Goal: Navigation & Orientation: Find specific page/section

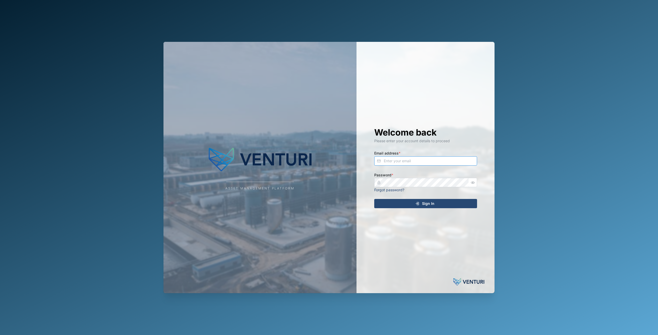
type input "principefernan@gmail.com"
click at [418, 205] on icon "submit" at bounding box center [417, 204] width 4 height 4
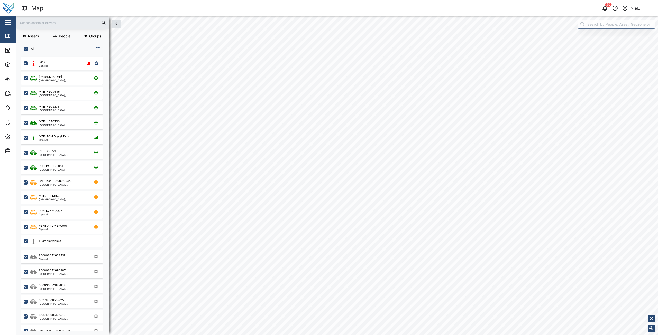
checkbox input "true"
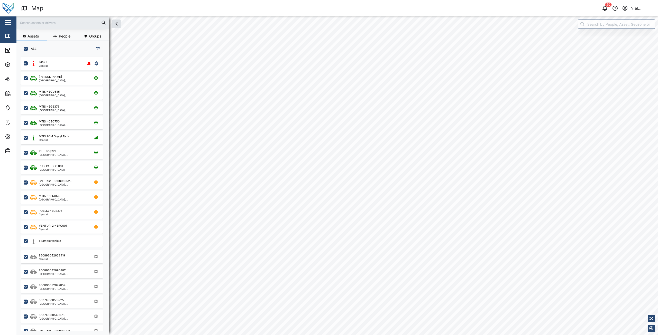
checkbox input "true"
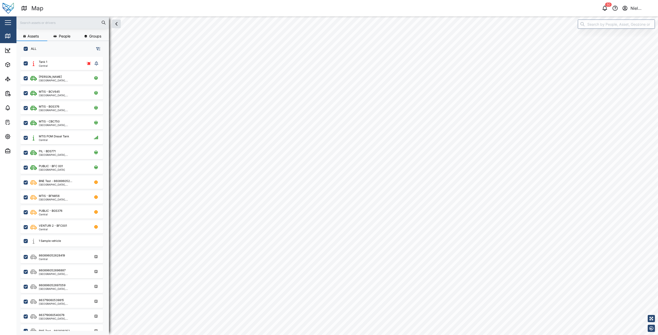
checkbox input "true"
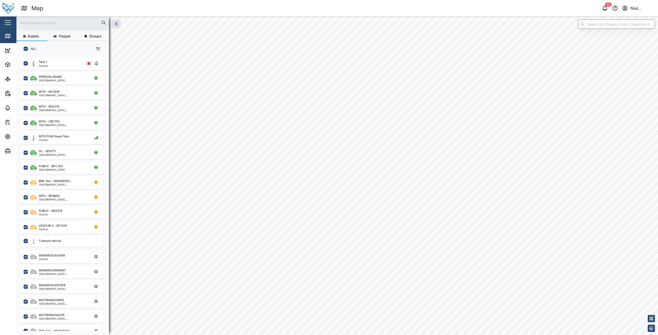
checkbox input "true"
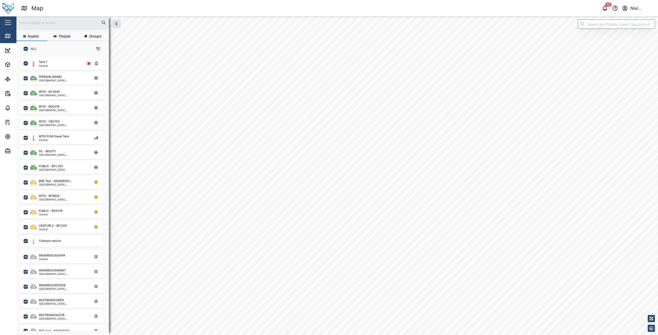
checkbox input "true"
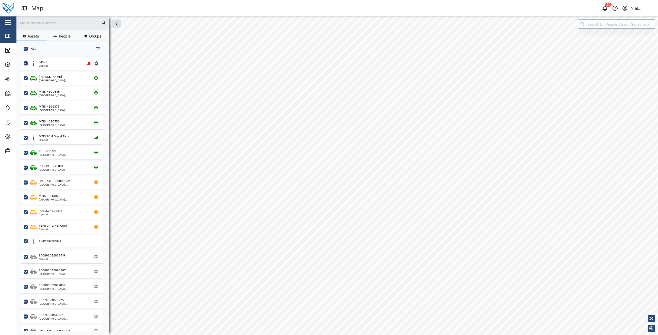
checkbox input "true"
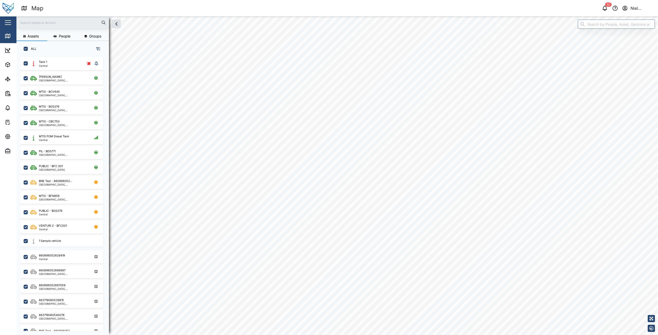
checkbox input "true"
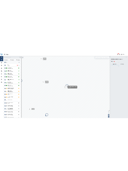
scroll to position [272, 80]
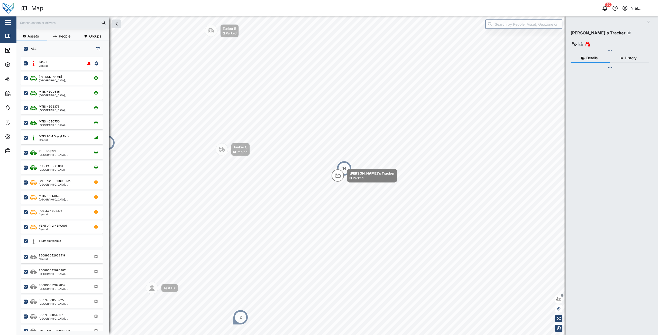
click at [5, 22] on button "button" at bounding box center [8, 22] width 9 height 9
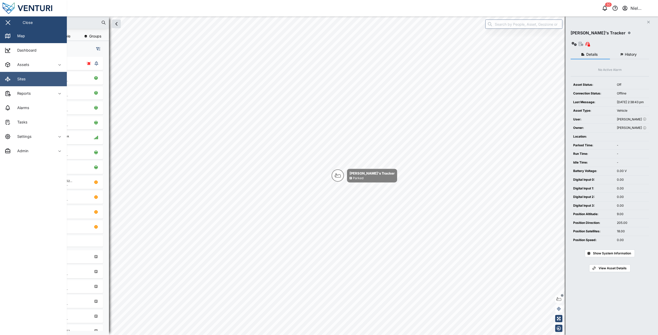
click at [39, 82] on link "Sites" at bounding box center [33, 79] width 67 height 14
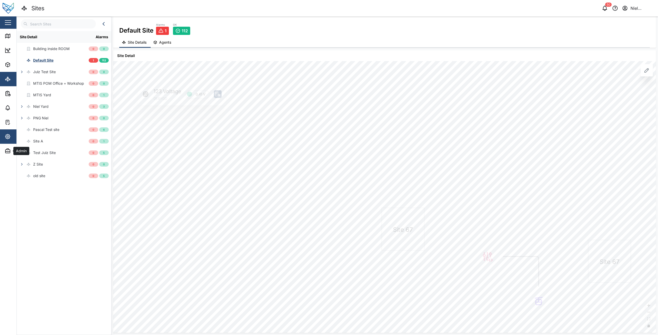
click at [6, 143] on span "Settings" at bounding box center [28, 136] width 47 height 14
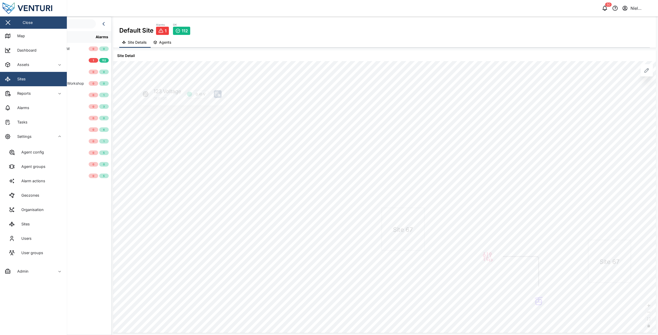
click at [28, 229] on link "Sites" at bounding box center [33, 224] width 59 height 14
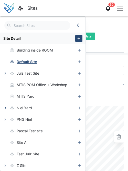
click at [75, 23] on icon "button" at bounding box center [78, 25] width 6 height 6
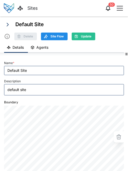
scroll to position [41, 0]
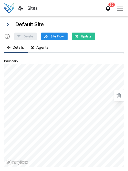
click at [81, 84] on div "Boundary" at bounding box center [64, 112] width 120 height 109
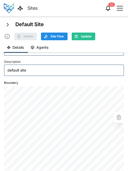
scroll to position [0, 0]
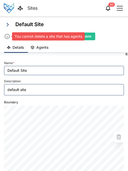
click at [6, 39] on icon at bounding box center [7, 36] width 6 height 6
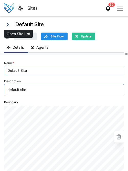
click at [7, 23] on icon "button" at bounding box center [8, 25] width 6 height 6
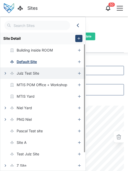
click at [6, 73] on icon "button" at bounding box center [5, 73] width 4 height 4
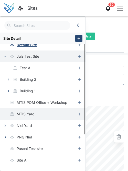
scroll to position [26, 0]
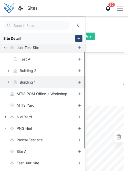
click at [10, 83] on icon "button" at bounding box center [8, 82] width 4 height 4
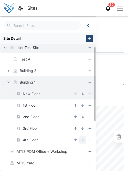
click at [34, 96] on div "New Floor" at bounding box center [31, 94] width 17 height 6
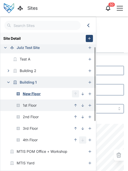
type textarea "x"
type input "New Floor"
type input "FLOOR"
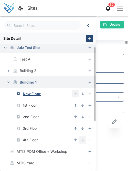
click at [106, 35] on div "Details Agents" at bounding box center [64, 36] width 120 height 10
click at [90, 28] on icon "button" at bounding box center [89, 25] width 6 height 6
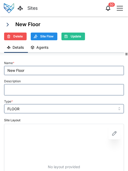
click at [43, 50] on button "Agents" at bounding box center [40, 48] width 25 height 10
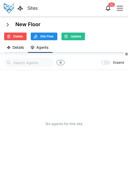
click at [13, 49] on span "Details" at bounding box center [18, 48] width 11 height 4
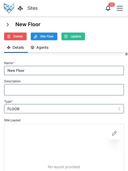
click at [12, 26] on div "New Floor" at bounding box center [22, 25] width 36 height 8
click at [9, 26] on icon "button" at bounding box center [8, 25] width 6 height 6
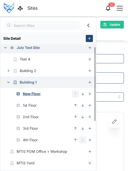
click at [89, 25] on icon "button" at bounding box center [89, 25] width 6 height 6
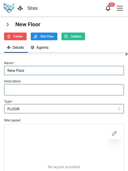
click at [116, 7] on button "button" at bounding box center [120, 8] width 9 height 9
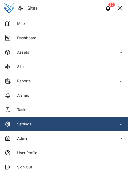
click at [119, 8] on div "button" at bounding box center [120, 8] width 6 height 1
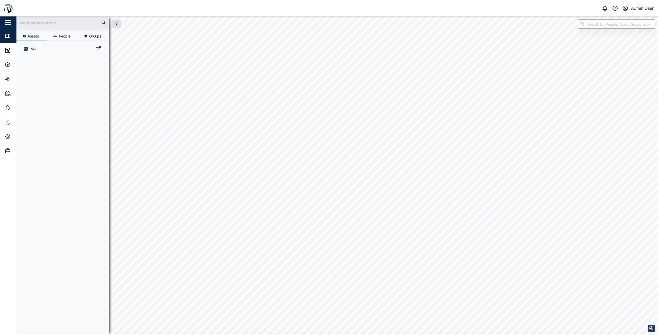
scroll to position [4, 4]
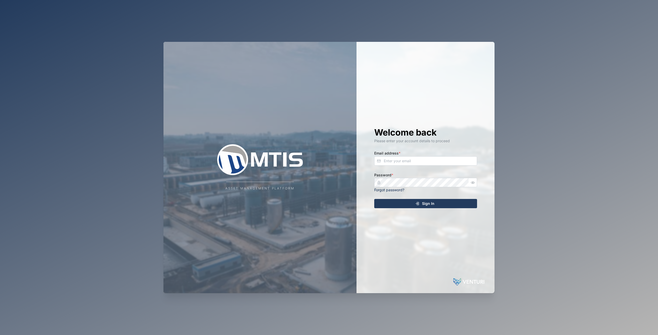
click at [77, 181] on div "Asset Management Platform Welcome back Please enter your account details to pro…" at bounding box center [329, 167] width 658 height 335
click at [436, 155] on div "Email address *" at bounding box center [425, 158] width 103 height 16
click at [433, 160] on input "Email address *" at bounding box center [425, 160] width 103 height 9
type input "[EMAIL_ADDRESS][DOMAIN_NAME]"
click at [34, 154] on div "Asset Management Platform Welcome back Please enter your account details to pro…" at bounding box center [329, 167] width 658 height 335
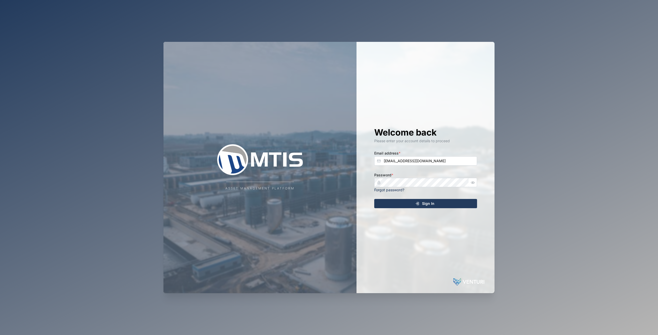
click at [380, 201] on div "Sign In" at bounding box center [424, 203] width 95 height 9
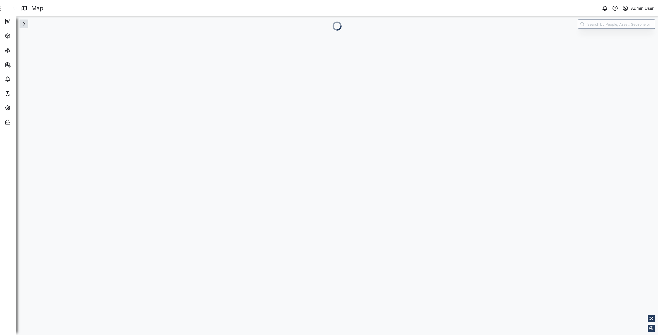
scroll to position [0, 0]
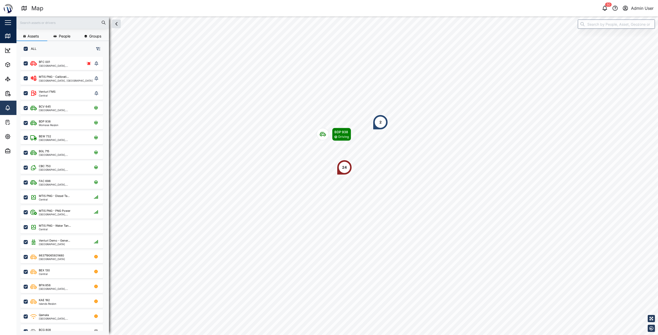
scroll to position [272, 80]
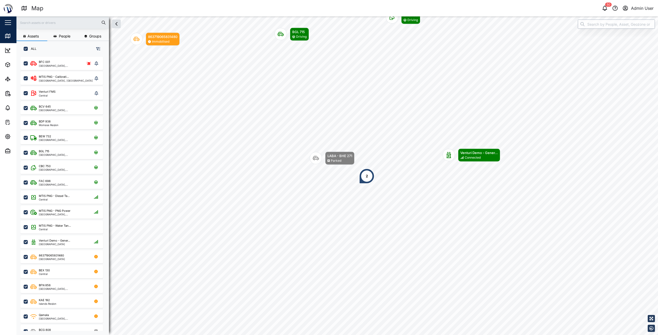
click at [593, 23] on input "search" at bounding box center [615, 24] width 77 height 9
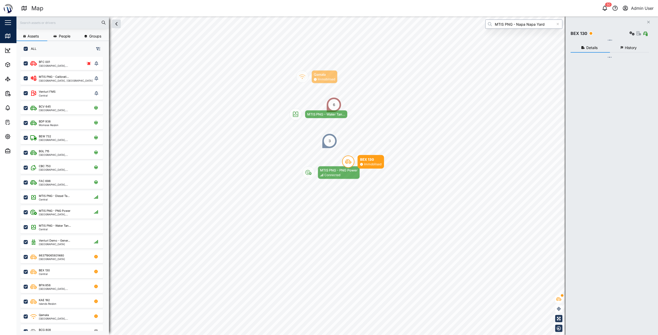
type input "MTIS PNG - Napa Napa Yard"
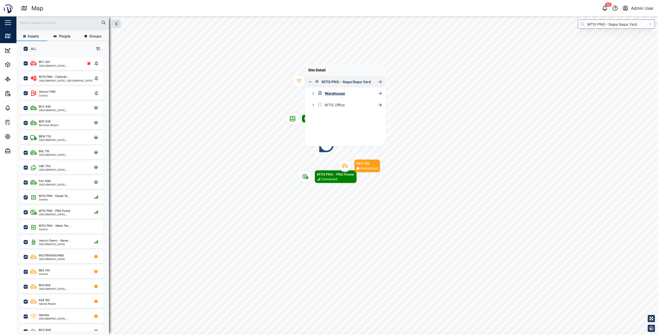
click at [351, 82] on div "MTIS PNG - Napa Napa Yard" at bounding box center [345, 82] width 49 height 6
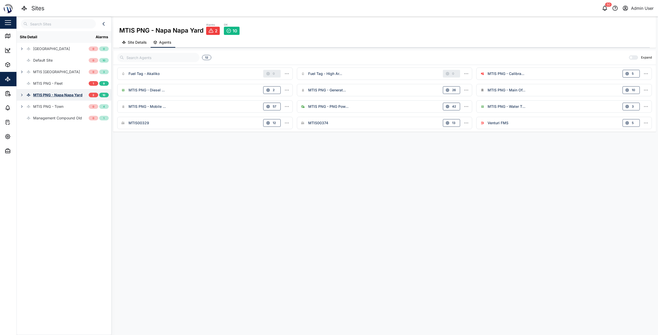
click at [23, 95] on icon "button" at bounding box center [22, 95] width 4 height 4
click at [68, 209] on div "Site Detail Alarms Coral Seas Hotel 0 0 Default Site 0 10 MTIS Brisbane 0 3 MTI…" at bounding box center [64, 181] width 95 height 301
click at [4, 28] on div "Close" at bounding box center [33, 22] width 67 height 12
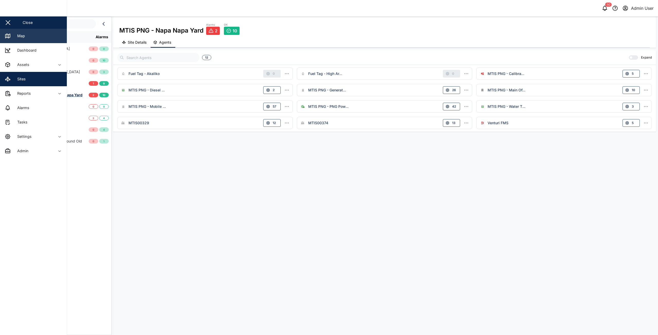
click at [5, 31] on link "Map" at bounding box center [33, 36] width 67 height 14
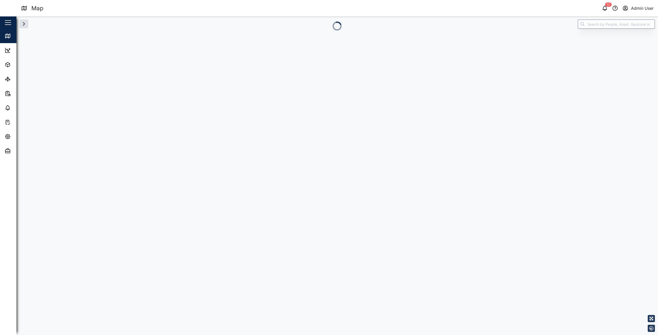
click at [7, 38] on icon at bounding box center [8, 36] width 6 height 6
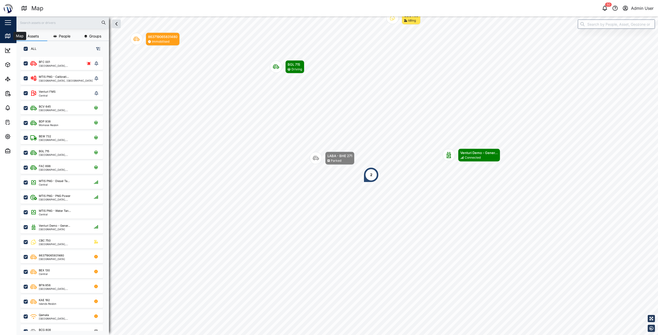
scroll to position [272, 80]
click at [619, 28] on input "search" at bounding box center [615, 24] width 77 height 9
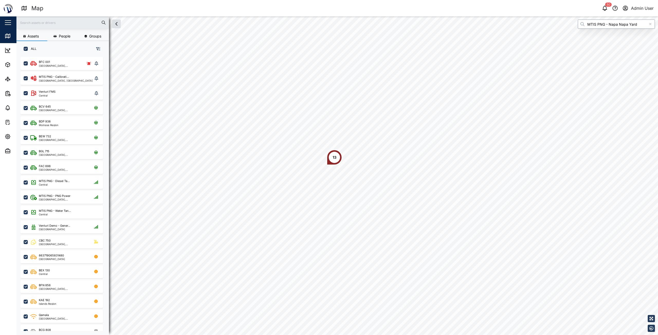
type input "MTIS PNG - Napa Napa Yard"
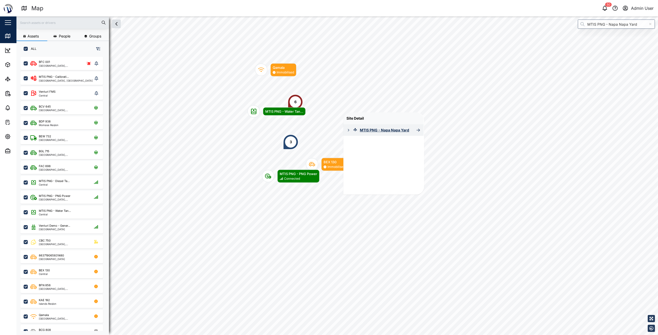
click at [348, 131] on icon "button" at bounding box center [348, 130] width 4 height 4
click at [412, 130] on div "MTIS PNG - Napa Napa Yard" at bounding box center [379, 130] width 72 height 12
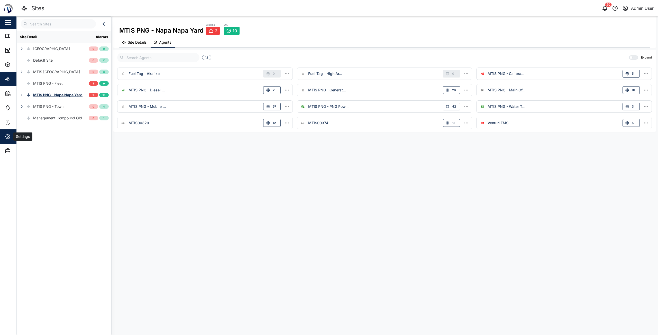
click at [5, 141] on span "Settings" at bounding box center [28, 136] width 47 height 14
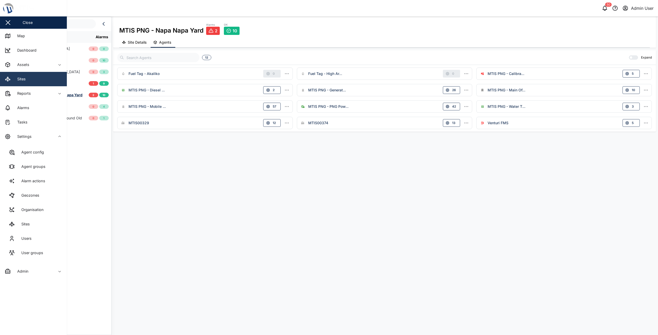
click at [21, 78] on div "Sites" at bounding box center [19, 79] width 12 height 6
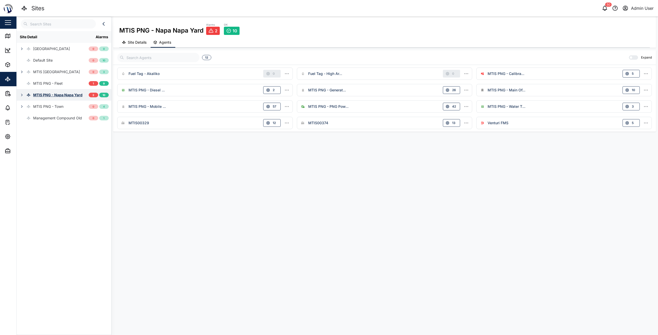
click at [71, 96] on div "MTIS PNG - Napa Napa Yard" at bounding box center [57, 95] width 49 height 6
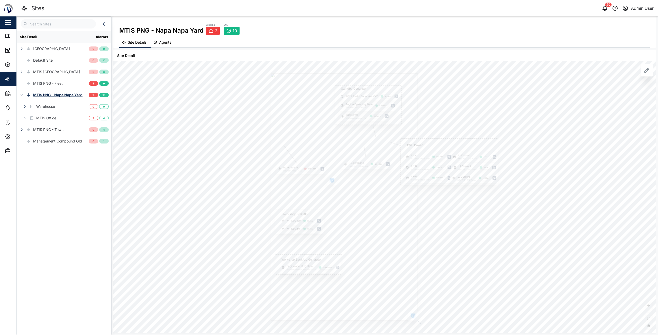
click at [646, 72] on icon at bounding box center [646, 70] width 6 height 6
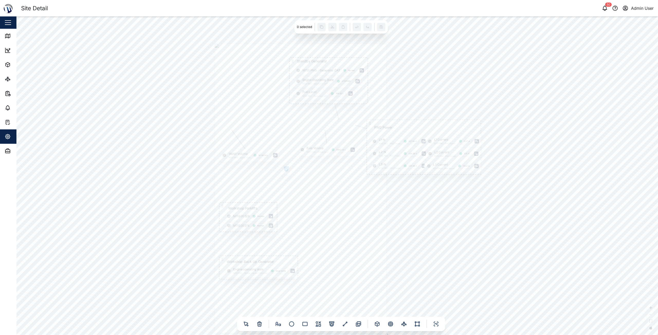
drag, startPoint x: 182, startPoint y: 66, endPoint x: 193, endPoint y: 70, distance: 11.5
click at [193, 70] on div "PNG Power L1-N MTIS PNG - PNG Power 237.94 V L1 Current MTIS PNG - PNG Power 5.…" at bounding box center [336, 175] width 641 height 319
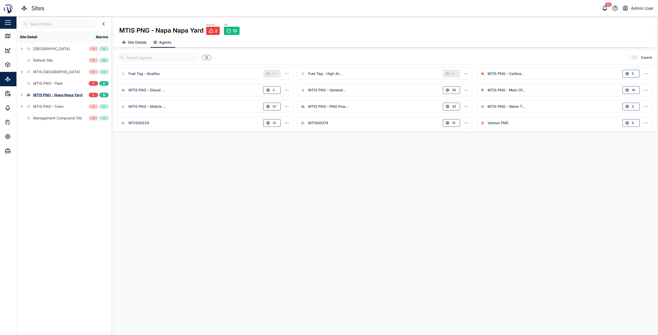
click at [134, 43] on span "Site Details" at bounding box center [137, 43] width 19 height 4
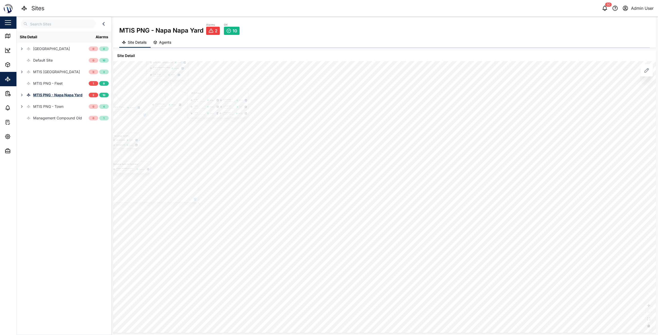
click at [41, 174] on div "Site Detail Alarms Coral Seas Hotel 0 0 Default Site 0 10 MTIS Brisbane 0 3 MTI…" at bounding box center [64, 181] width 95 height 301
click at [160, 47] on button "Agents" at bounding box center [163, 43] width 25 height 10
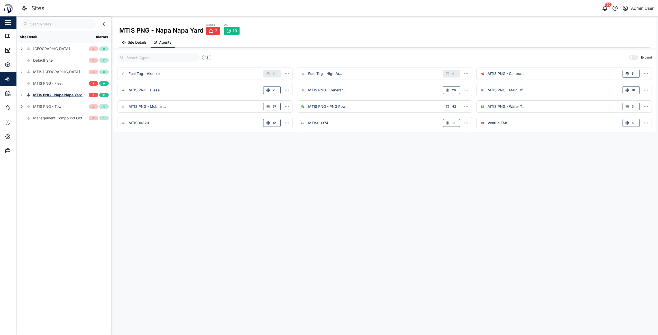
click at [145, 45] on button "Site Details" at bounding box center [134, 43] width 31 height 10
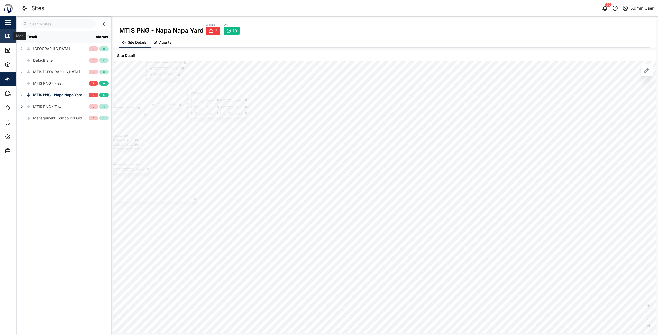
click at [4, 38] on link "Map" at bounding box center [33, 36] width 67 height 14
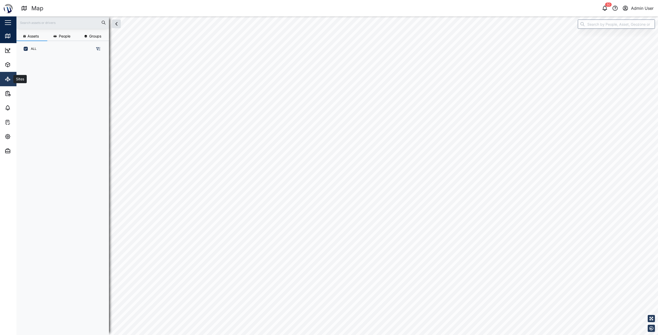
click at [11, 81] on icon at bounding box center [8, 79] width 6 height 6
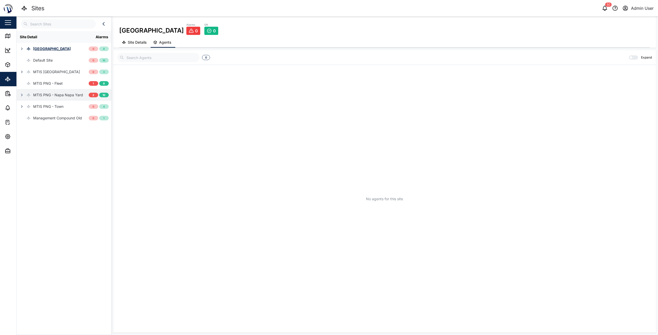
click at [58, 93] on div "MTIS PNG - Napa Napa Yard" at bounding box center [58, 95] width 50 height 6
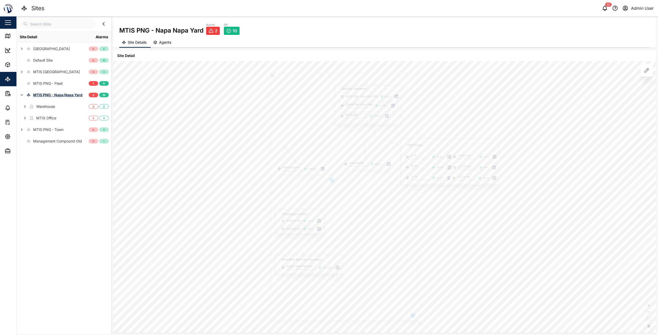
click at [400, 17] on div "MTIS PNG - Napa Napa Yard Alarms 2 OK 10 Site Details Agents" at bounding box center [384, 31] width 542 height 31
drag, startPoint x: 404, startPoint y: 10, endPoint x: 601, endPoint y: 25, distance: 197.1
click at [601, 25] on div "MTIS PNG - Napa Napa Yard Alarms 2 OK 10" at bounding box center [384, 29] width 530 height 13
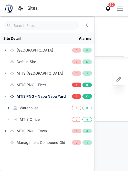
click at [85, 26] on icon "button" at bounding box center [87, 25] width 6 height 6
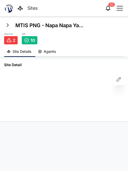
click at [50, 52] on span "Agents" at bounding box center [50, 52] width 12 height 4
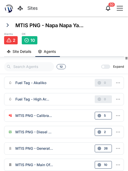
click at [16, 54] on button "Site Details" at bounding box center [19, 52] width 31 height 10
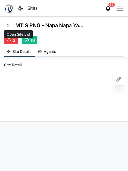
click at [7, 26] on icon "button" at bounding box center [8, 25] width 6 height 6
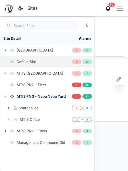
click at [33, 59] on div "Default Site" at bounding box center [27, 62] width 20 height 6
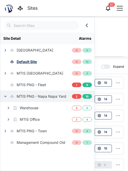
click at [41, 100] on div "MTIS PNG - Napa Napa Yard" at bounding box center [33, 97] width 66 height 12
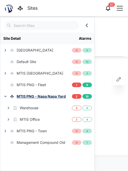
click at [103, 38] on div "MTIS PNG - Napa Napa Ya... Alarms 2 OK 10" at bounding box center [64, 33] width 120 height 24
click at [85, 24] on icon "button" at bounding box center [87, 25] width 6 height 6
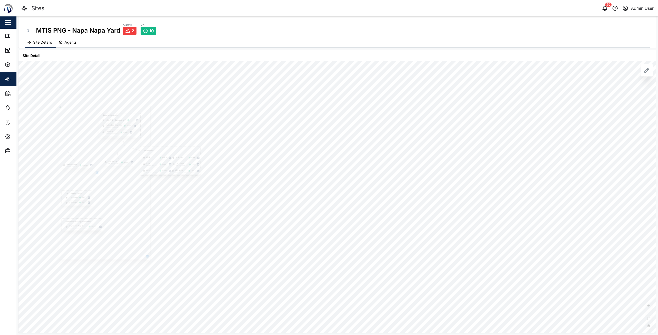
drag, startPoint x: 183, startPoint y: 135, endPoint x: 220, endPoint y: 241, distance: 112.6
click at [220, 241] on div "PNG Power L1-N MTIS PNG - PNG Power 237.94 V L1 Current MTIS PNG - PNG Power 5.…" at bounding box center [336, 197] width 637 height 272
